Goal: Task Accomplishment & Management: Manage account settings

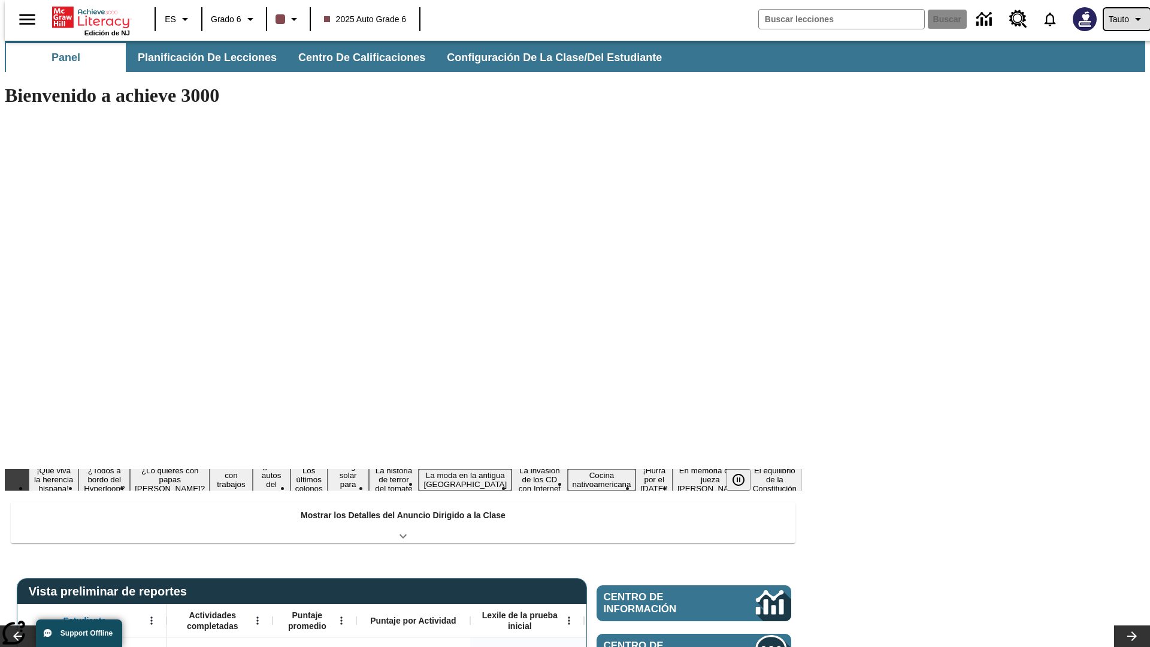
click at [1121, 19] on span "Tauto" at bounding box center [1119, 19] width 20 height 13
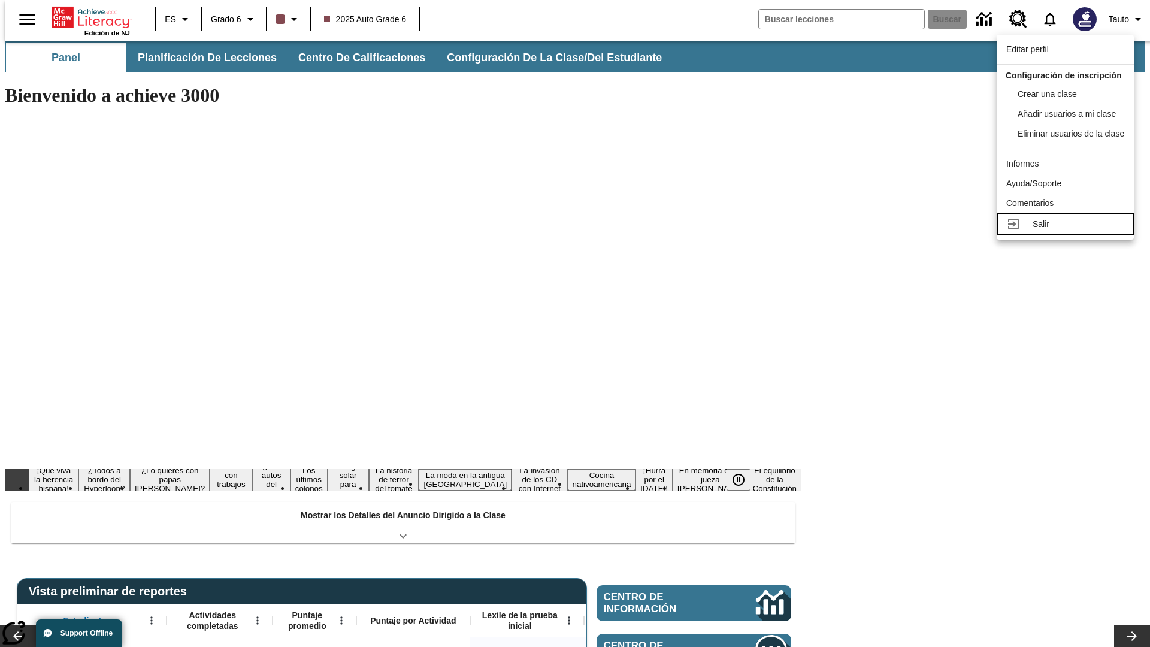
click at [1069, 231] on div "Salir" at bounding box center [1079, 224] width 92 height 13
